Goal: Task Accomplishment & Management: Complete application form

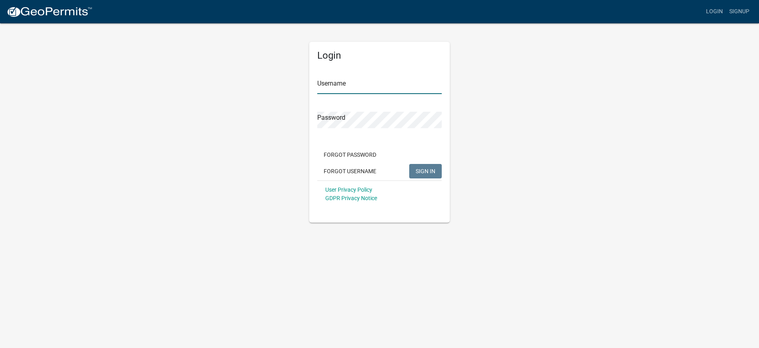
click at [337, 88] on input "Username" at bounding box center [379, 86] width 125 height 16
type input "[EMAIL_ADDRESS][DOMAIN_NAME]"
click at [419, 169] on span "SIGN IN" at bounding box center [426, 170] width 20 height 6
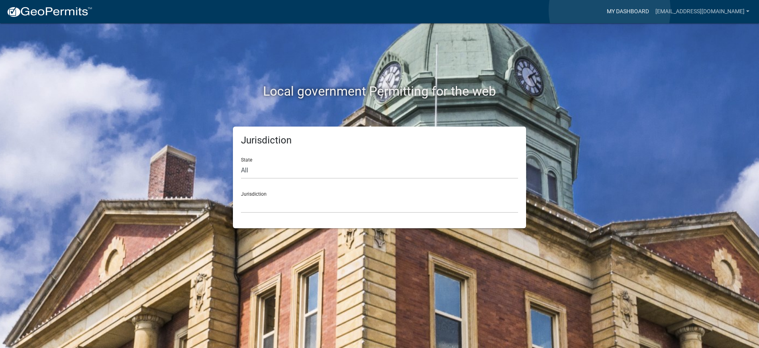
click at [610, 10] on link "My Dashboard" at bounding box center [628, 11] width 49 height 15
click at [241, 196] on select "[GEOGRAPHIC_DATA], [US_STATE] [GEOGRAPHIC_DATA], [US_STATE][PERSON_NAME][GEOGRA…" at bounding box center [379, 204] width 277 height 16
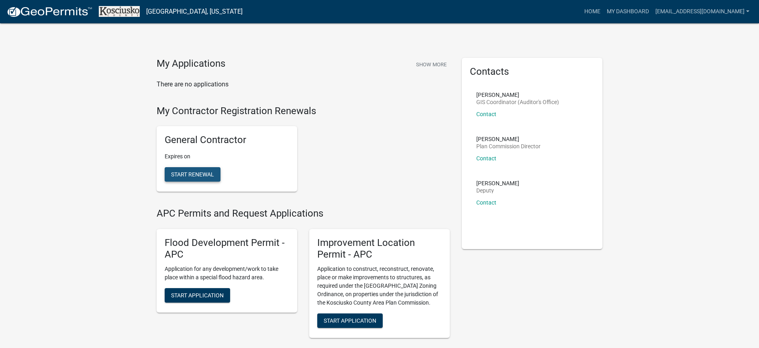
click at [206, 173] on span "Start Renewal" at bounding box center [192, 174] width 43 height 6
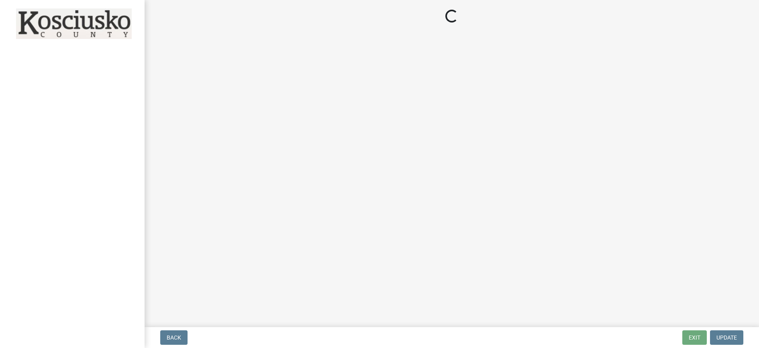
select select "IN"
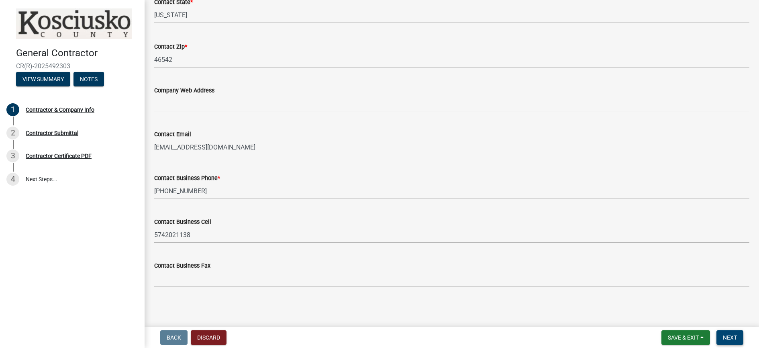
scroll to position [374, 0]
click at [735, 338] on span "Next" at bounding box center [730, 337] width 14 height 6
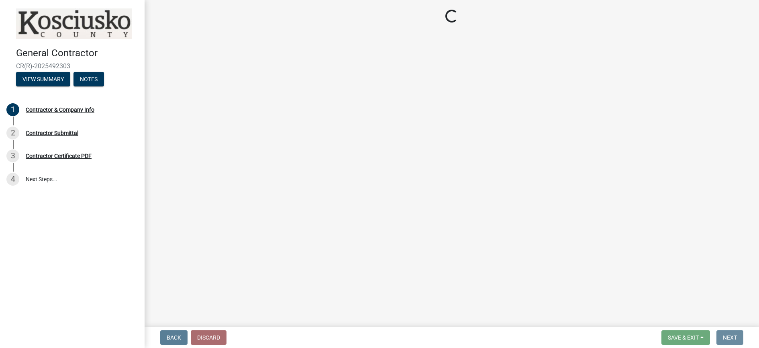
scroll to position [0, 0]
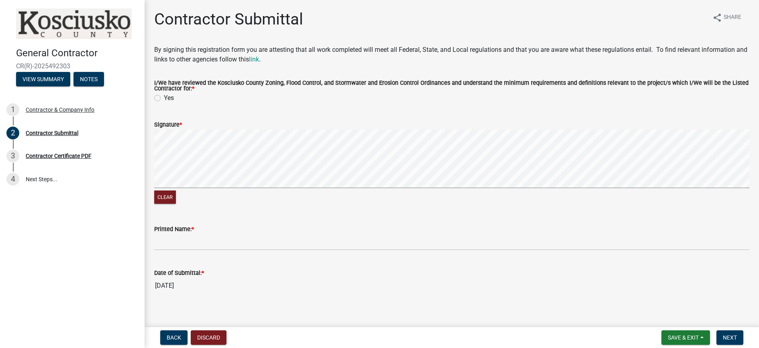
click at [164, 99] on label "Yes" at bounding box center [169, 98] width 10 height 10
click at [164, 98] on input "Yes" at bounding box center [166, 95] width 5 height 5
radio input "true"
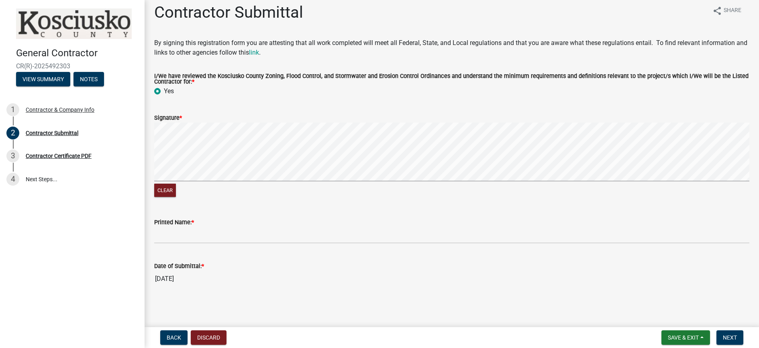
scroll to position [8, 0]
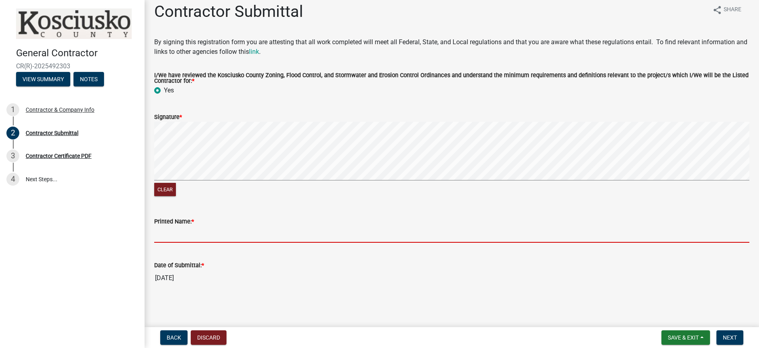
click at [220, 236] on input "Printed Name: *" at bounding box center [451, 234] width 595 height 16
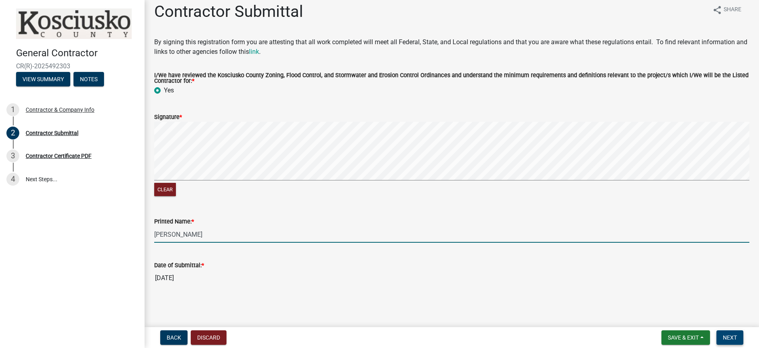
type input "[PERSON_NAME]"
click at [734, 335] on span "Next" at bounding box center [730, 337] width 14 height 6
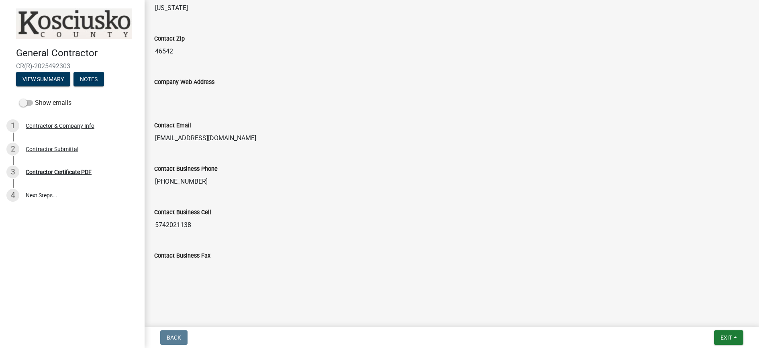
scroll to position [420, 0]
click at [724, 335] on span "Exit" at bounding box center [727, 337] width 12 height 6
click at [698, 315] on button "Save & Exit" at bounding box center [711, 316] width 64 height 19
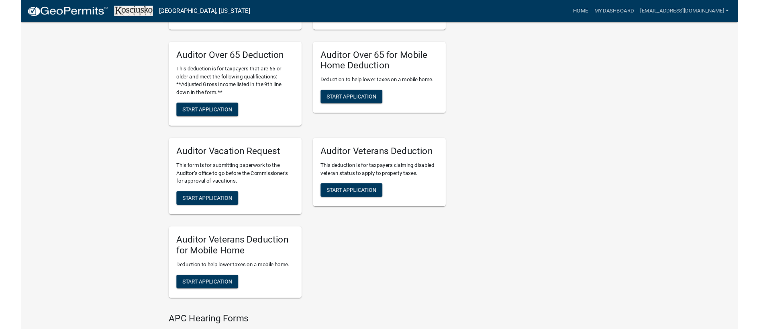
scroll to position [813, 0]
